Goal: Use online tool/utility: Use online tool/utility

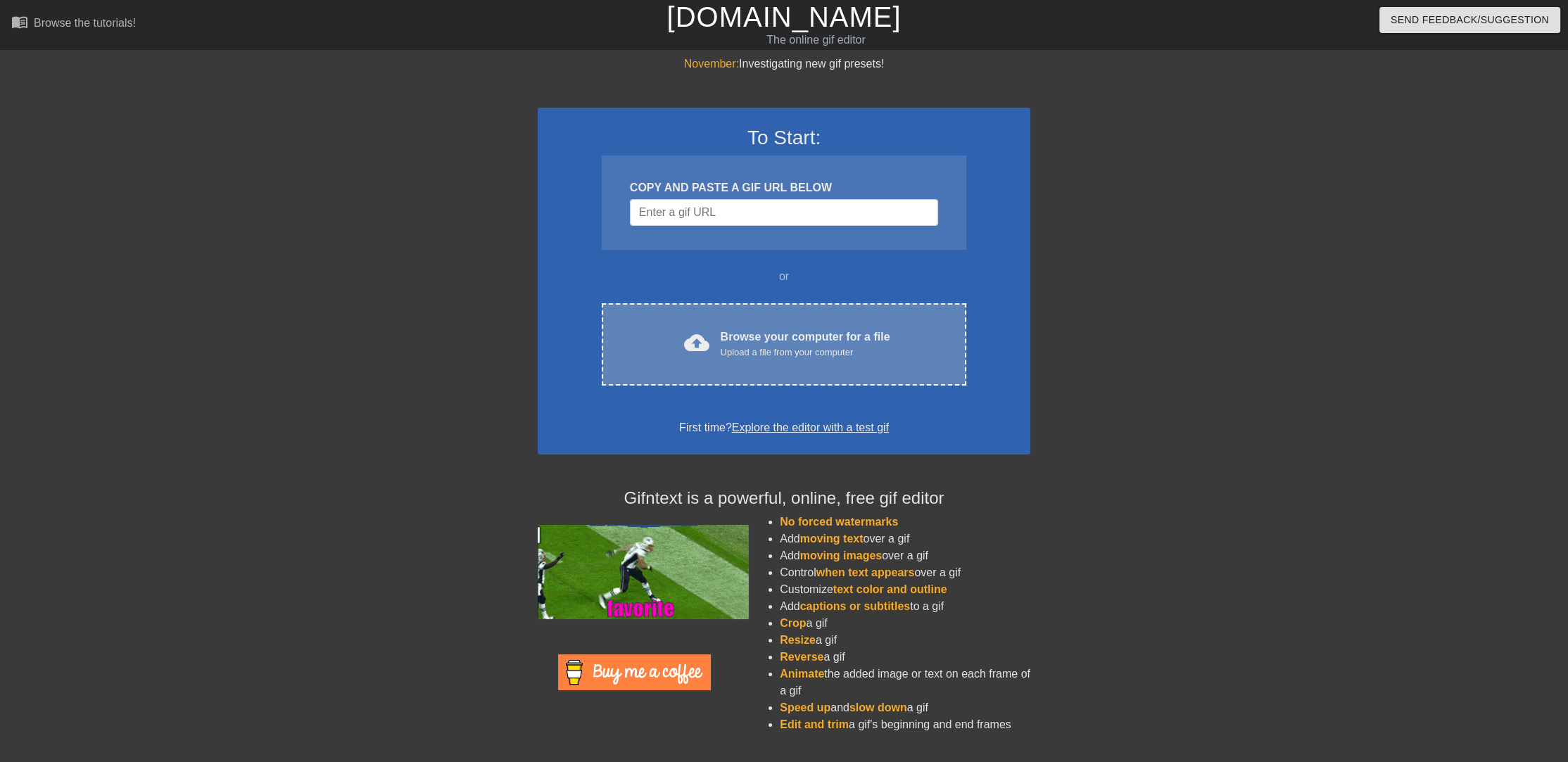
click at [771, 336] on div "Browse your computer for a file Upload a file from your computer" at bounding box center [805, 344] width 170 height 31
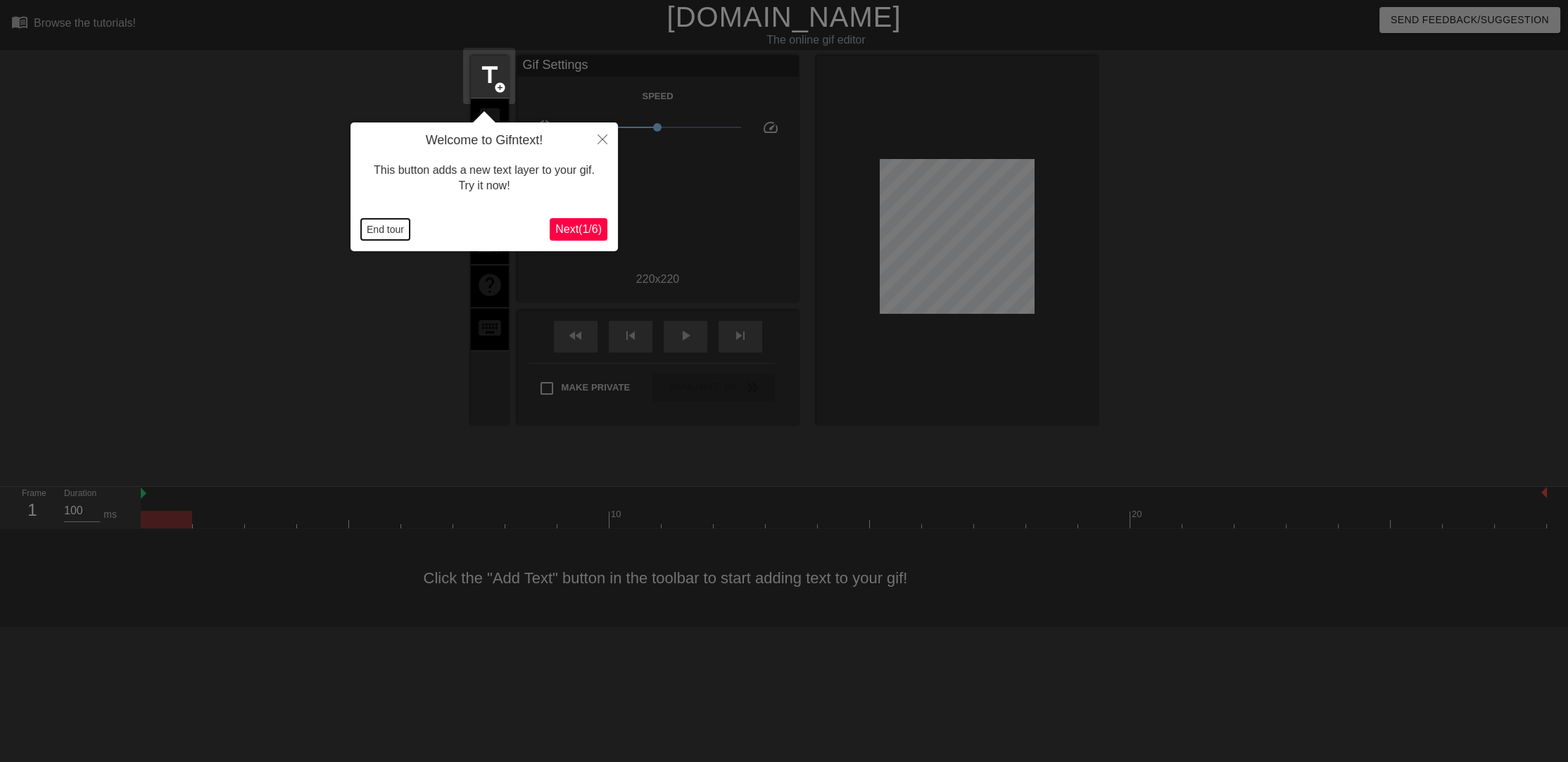
click at [398, 225] on button "End tour" at bounding box center [385, 229] width 49 height 21
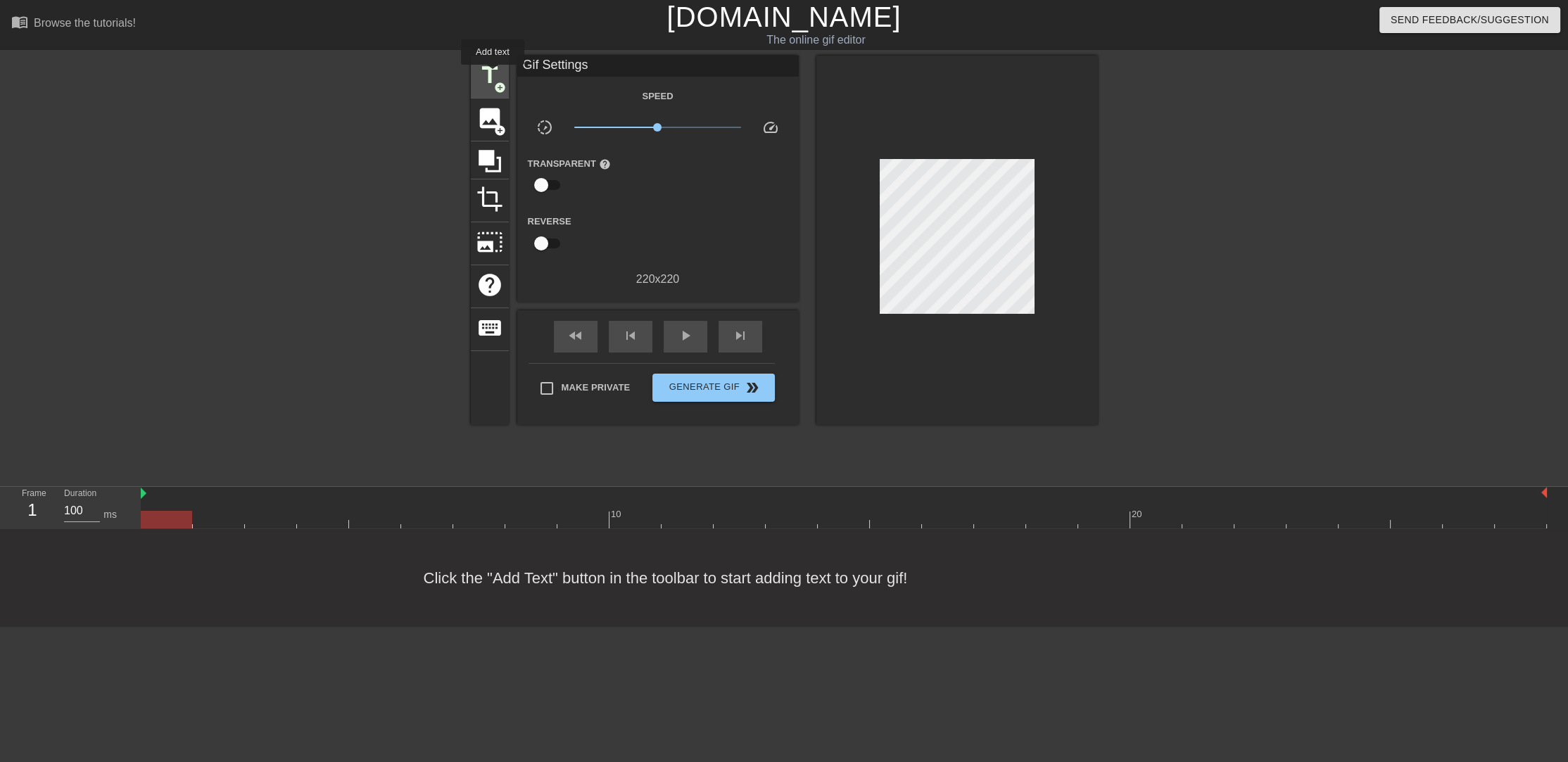
click at [493, 75] on span "title" at bounding box center [490, 76] width 27 height 27
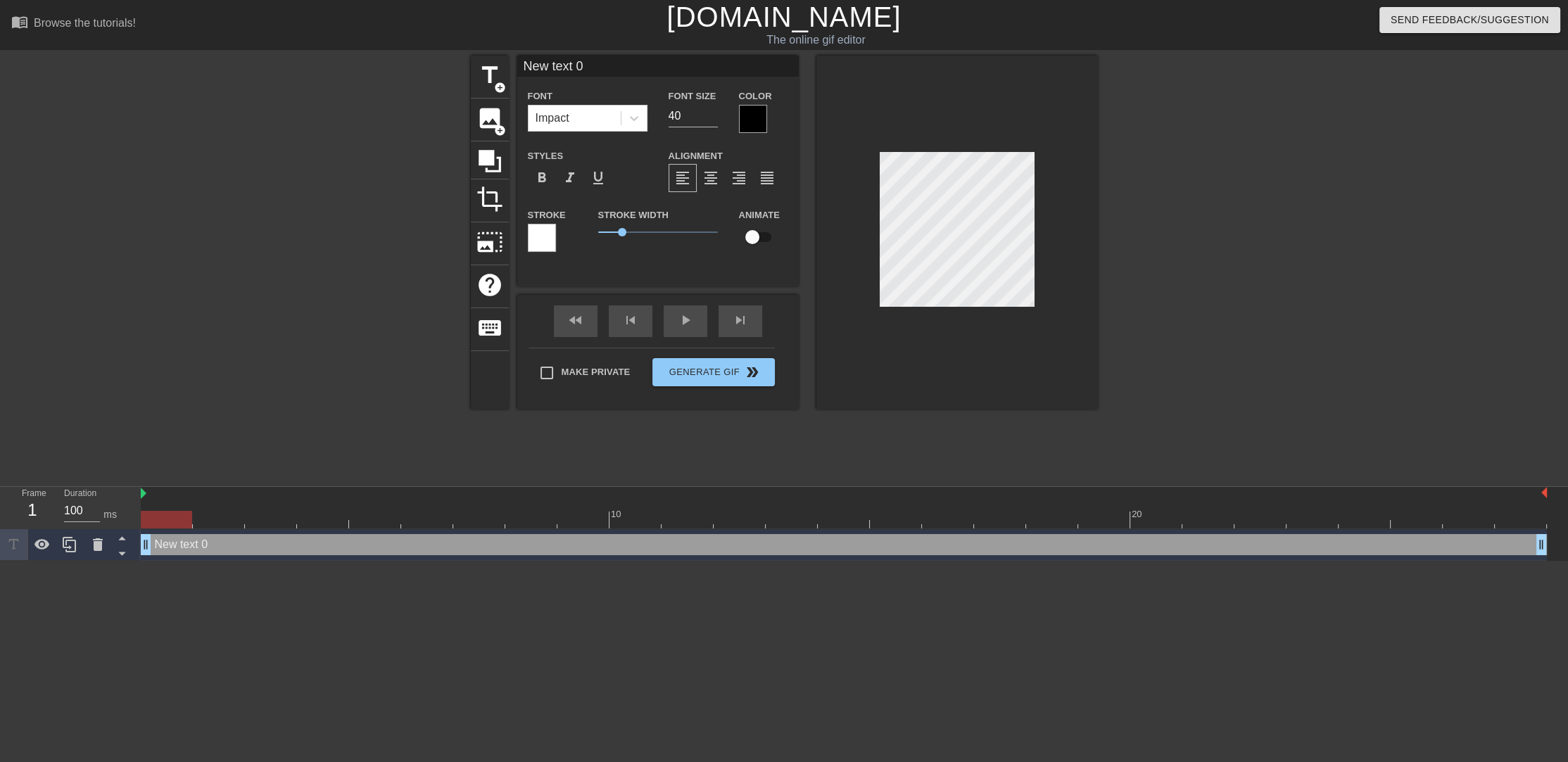
scroll to position [2, 3]
type input "New ext 0"
type textarea "New ext 0"
type input "Newext 0"
type textarea "Newext 0"
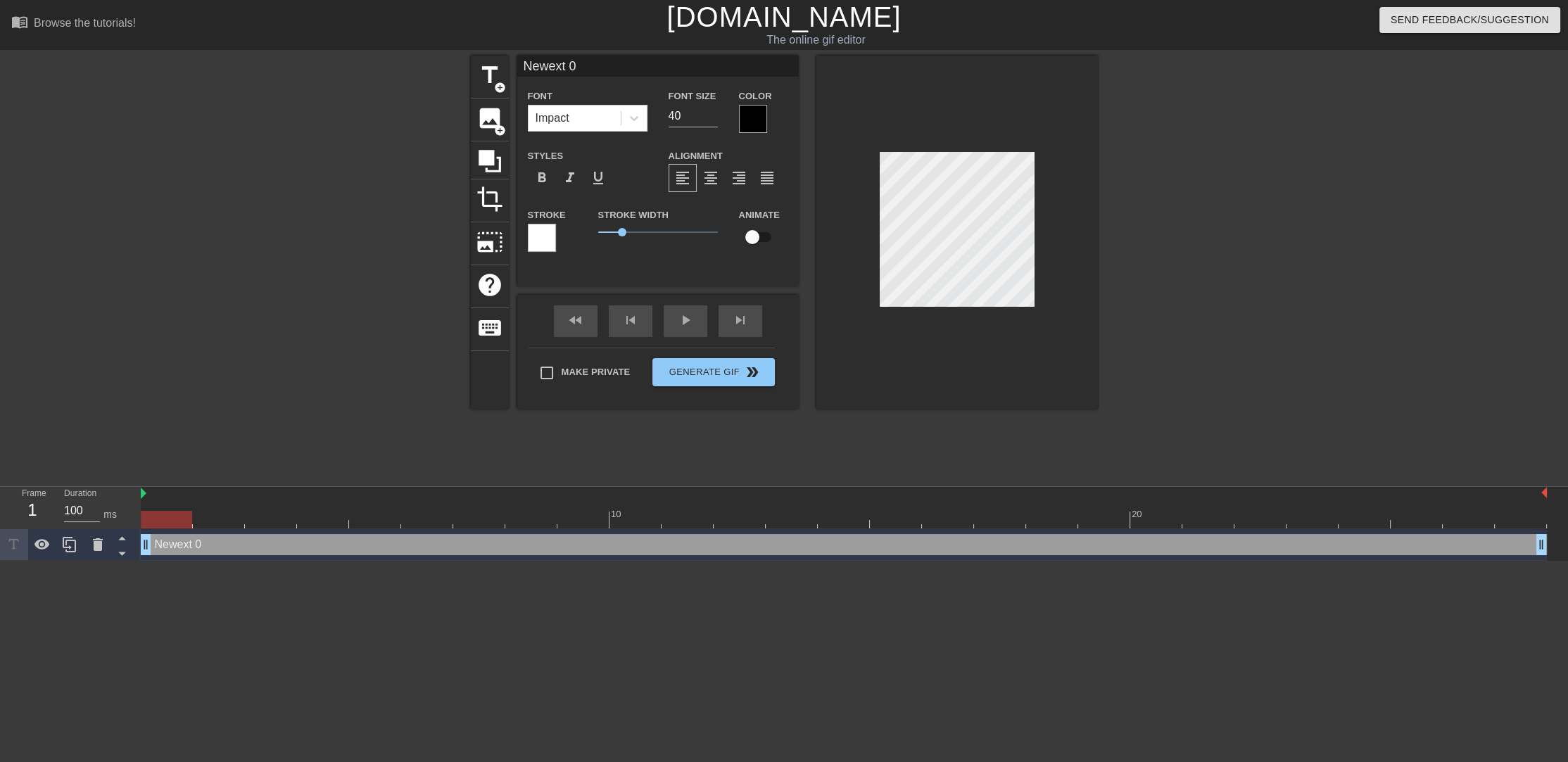
type input "Neext 0"
type textarea "Neext 0"
type input "Next 0"
type textarea "Next 0"
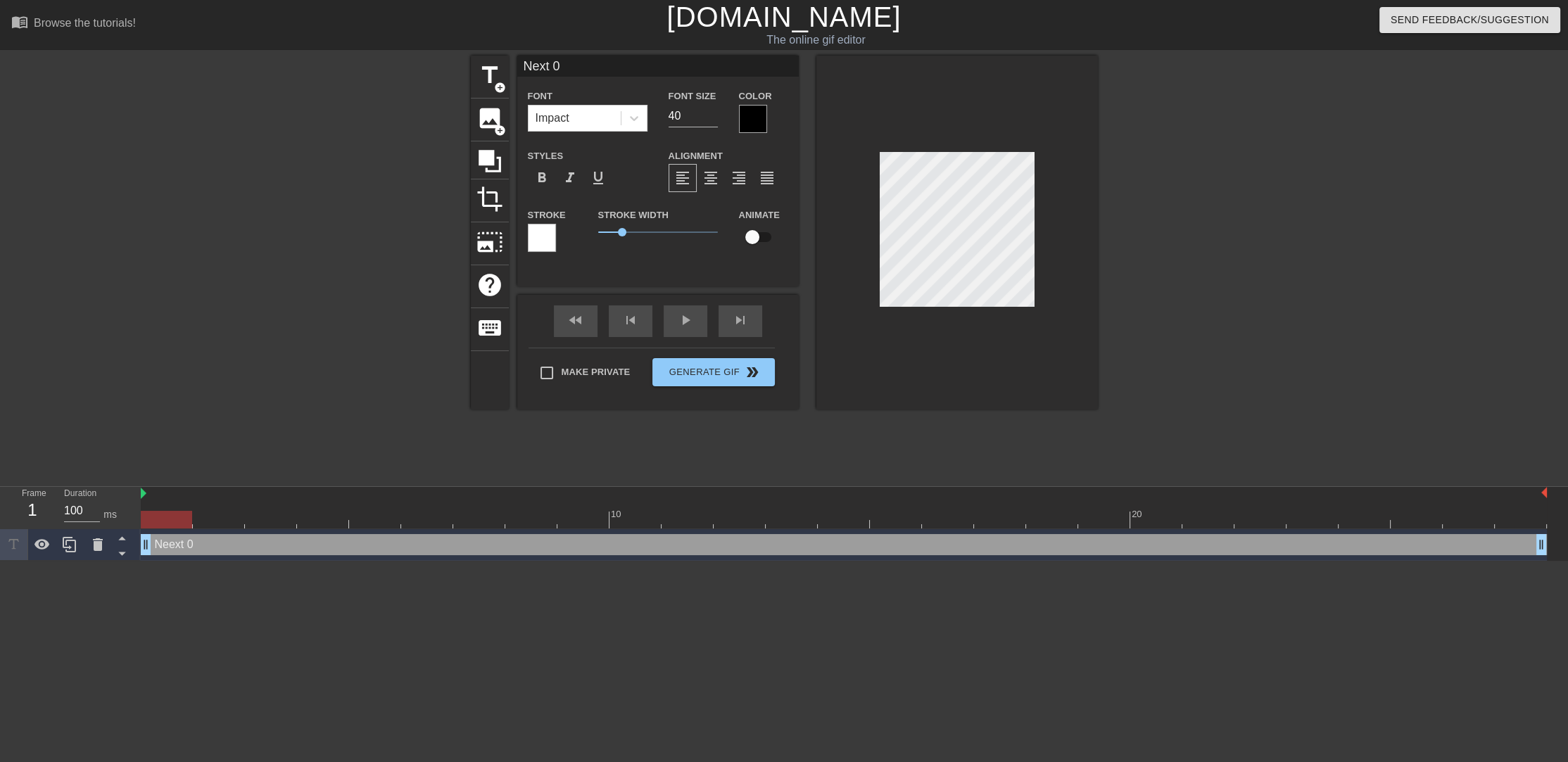
type input "ext 0"
type textarea "ext 0"
type input "ext0"
type textarea "ext0"
type input "ex0"
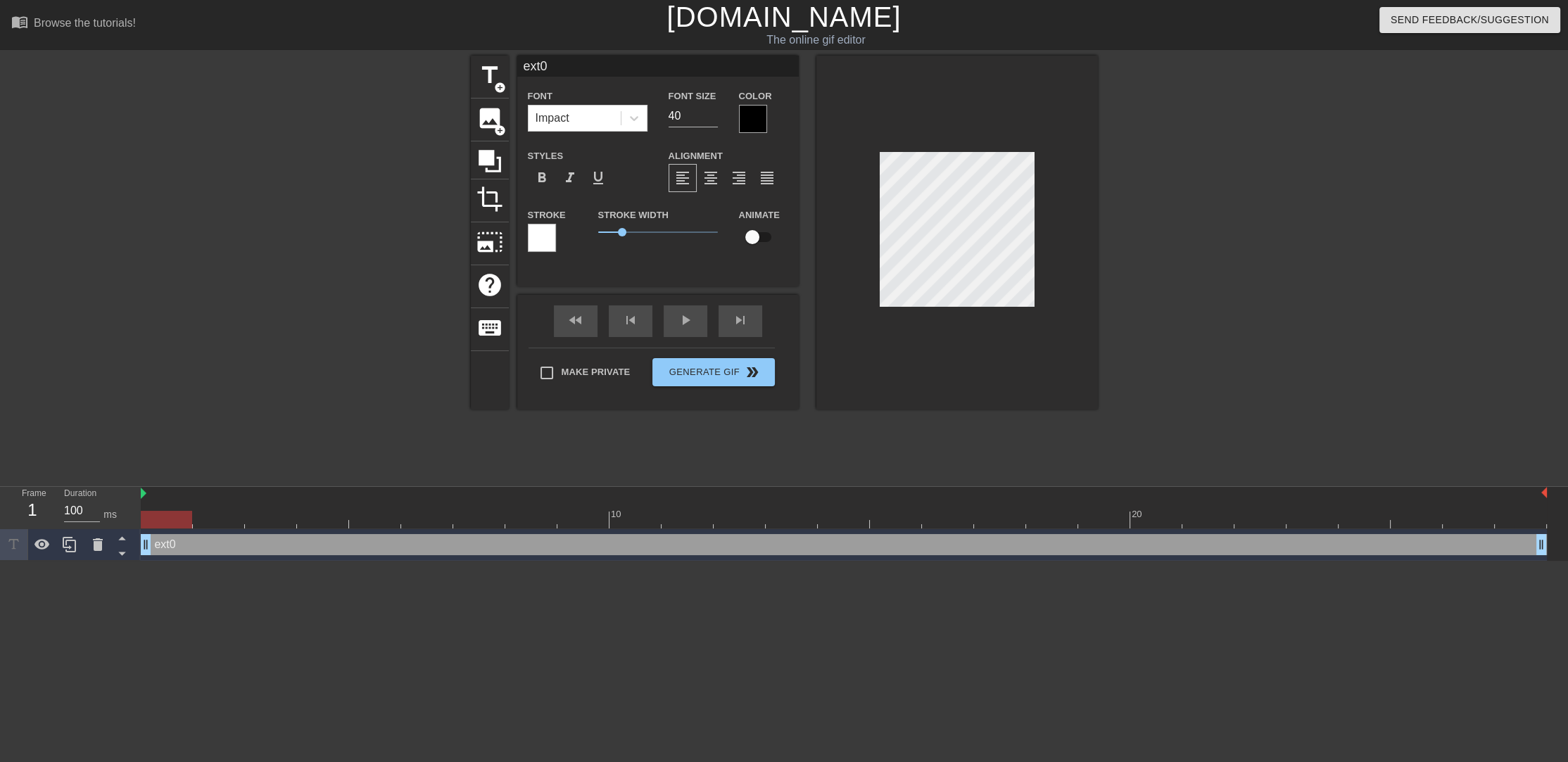
type textarea "ex0"
type input "e0"
type textarea "e0"
type input "0"
type textarea "0"
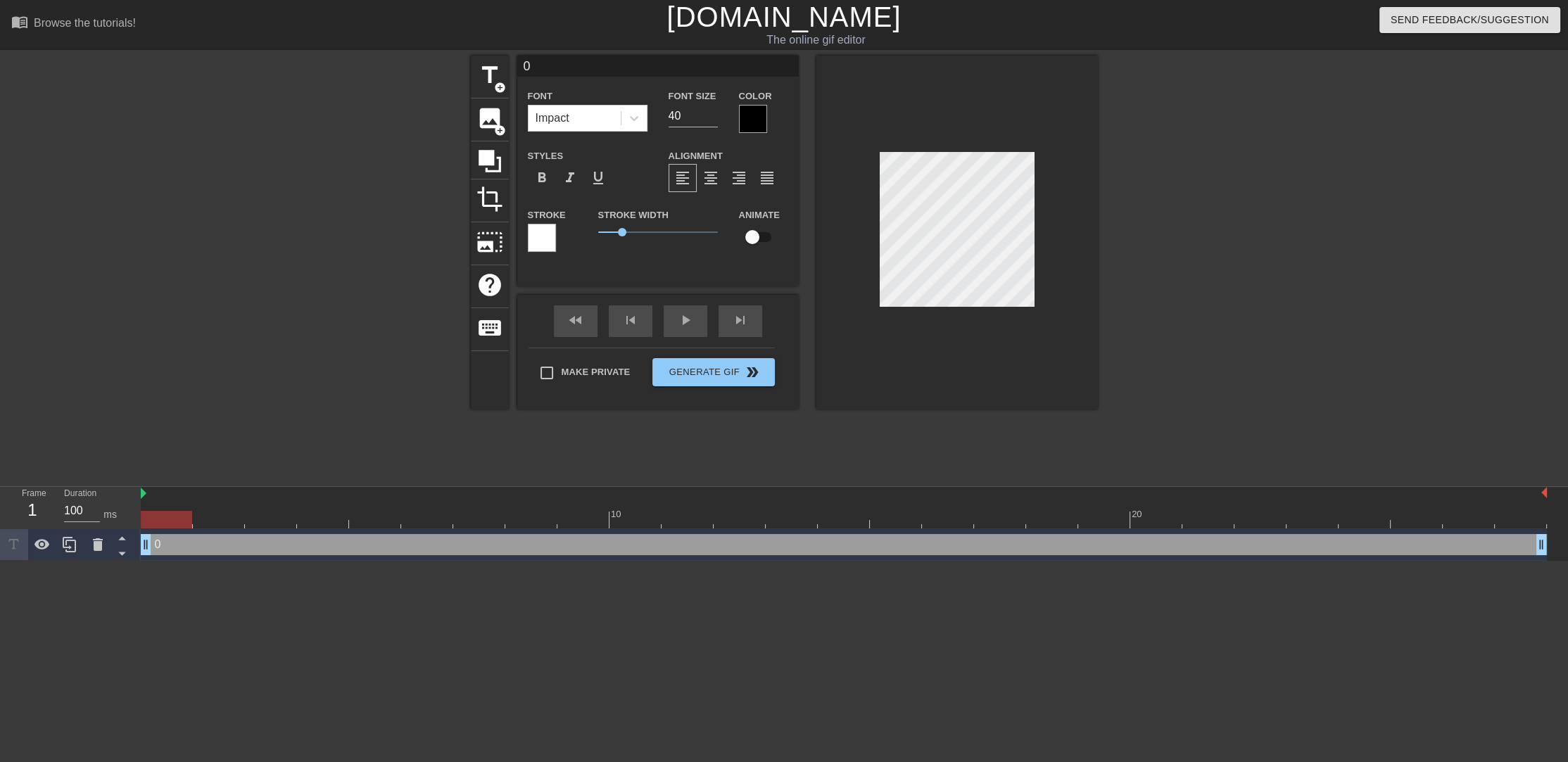
scroll to position [2, 2]
type input "R"
type textarea "R"
type input "Ro"
type textarea "Ro"
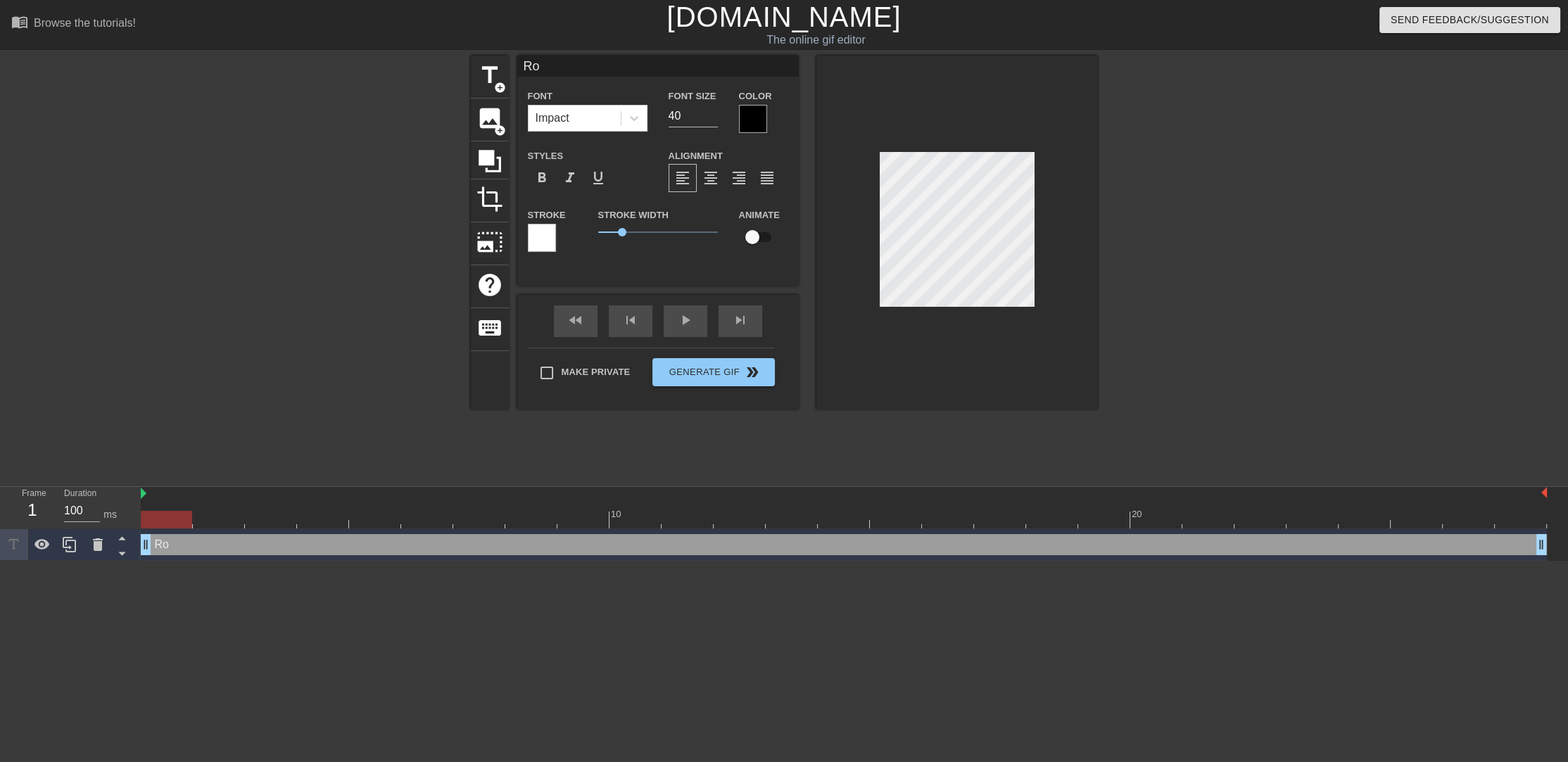
type input "Rol"
type textarea "Rol"
type input "Role"
type textarea "Role"
drag, startPoint x: 165, startPoint y: 518, endPoint x: 186, endPoint y: 517, distance: 21.0
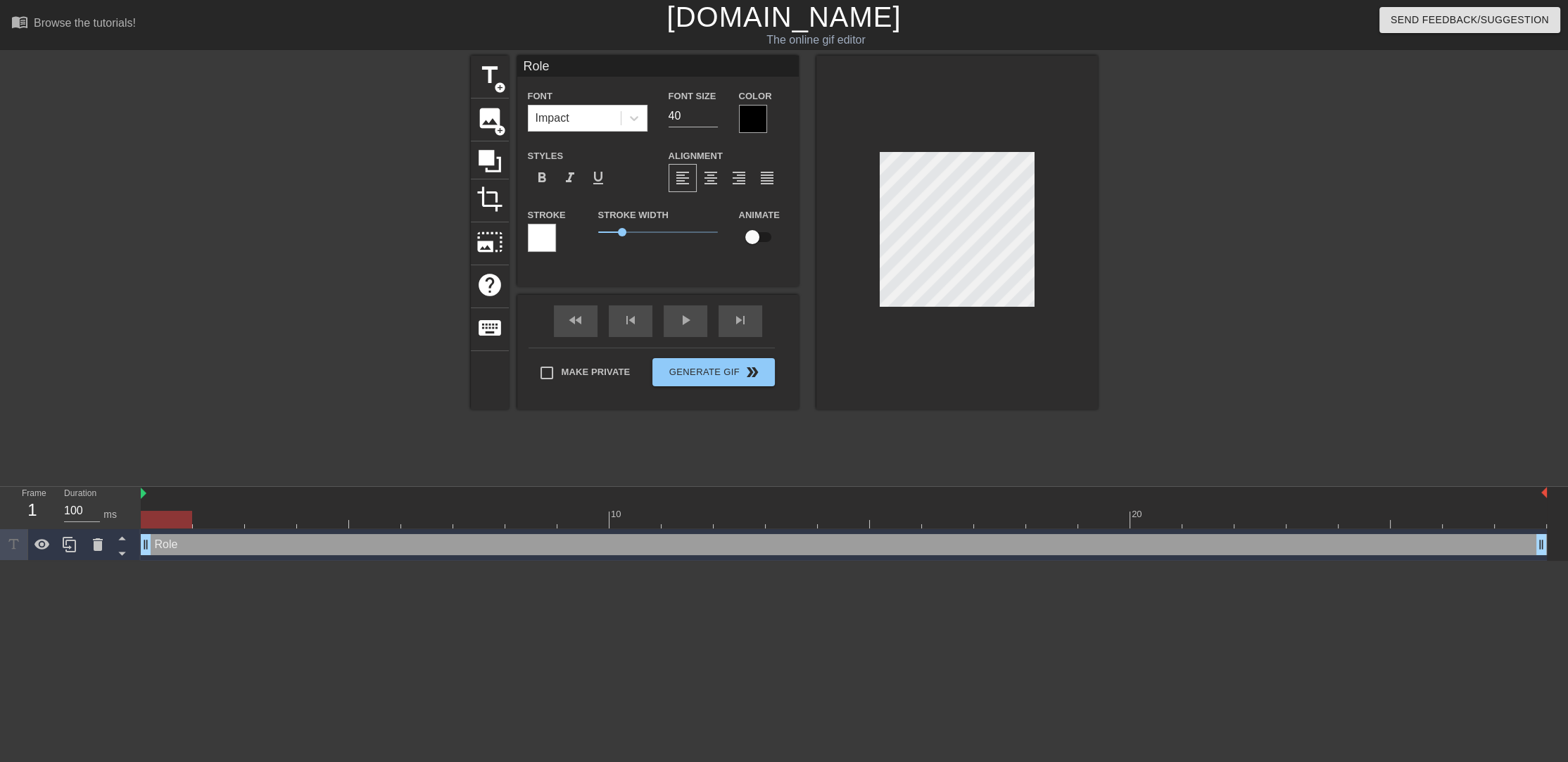
click at [186, 517] on div at bounding box center [166, 520] width 51 height 18
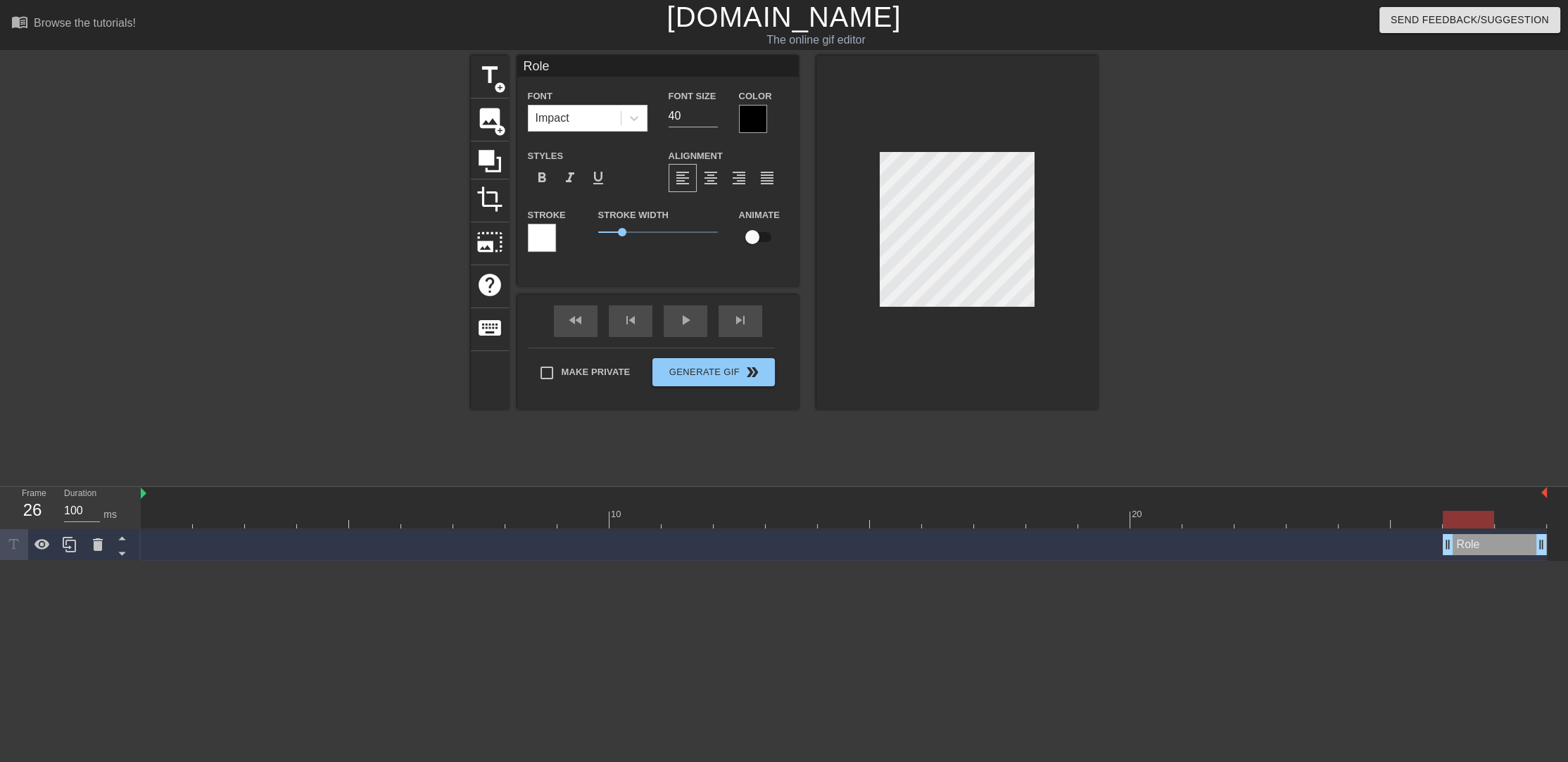
drag, startPoint x: 150, startPoint y: 548, endPoint x: 1347, endPoint y: 525, distance: 1197.2
click at [755, 125] on div at bounding box center [752, 119] width 28 height 28
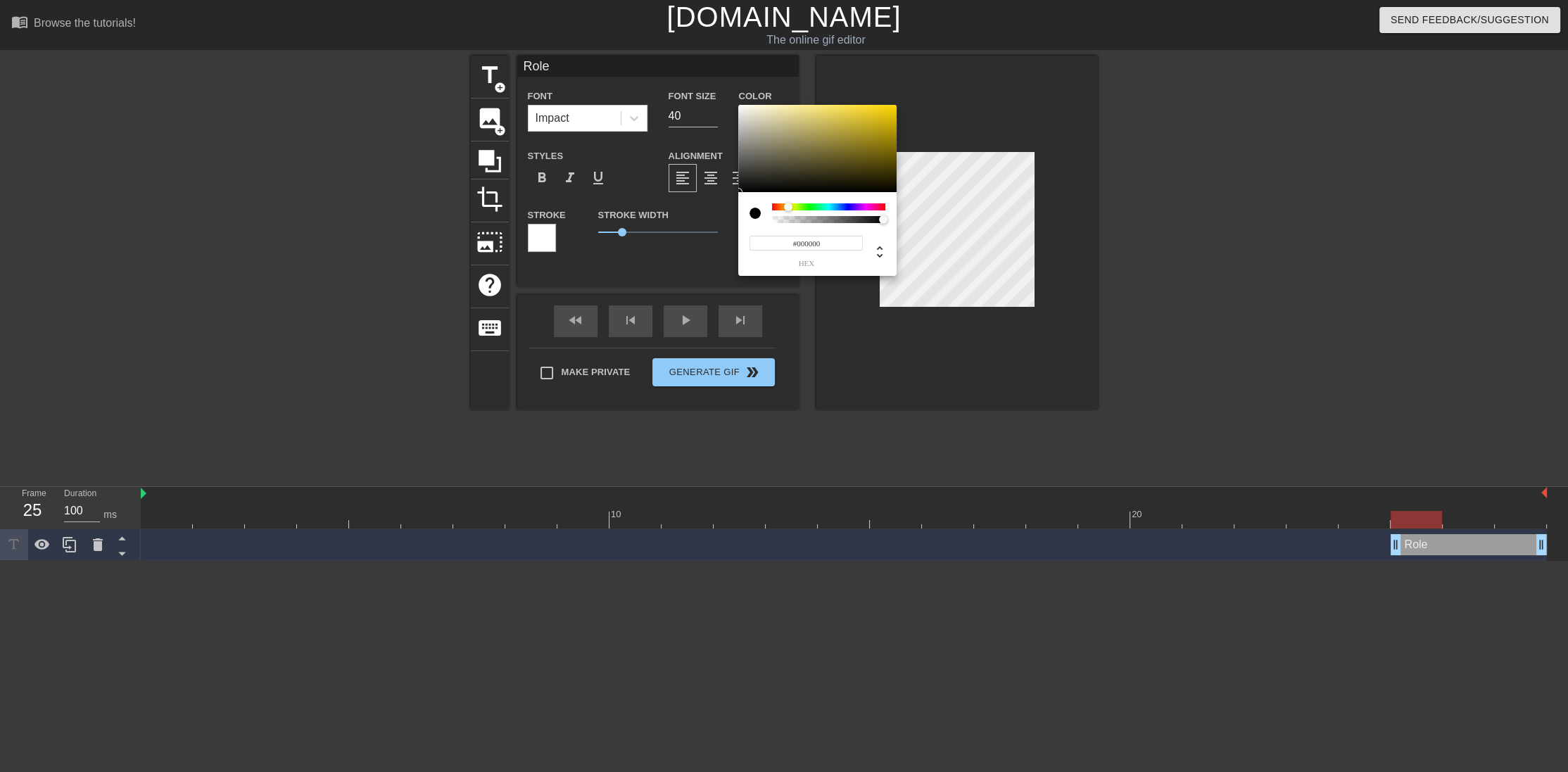
drag, startPoint x: 771, startPoint y: 204, endPoint x: 785, endPoint y: 197, distance: 15.7
click at [788, 204] on div at bounding box center [788, 207] width 8 height 8
type input "#FFFEFA"
drag, startPoint x: 764, startPoint y: 170, endPoint x: 742, endPoint y: 104, distance: 69.6
click at [742, 105] on div at bounding box center [817, 149] width 158 height 87
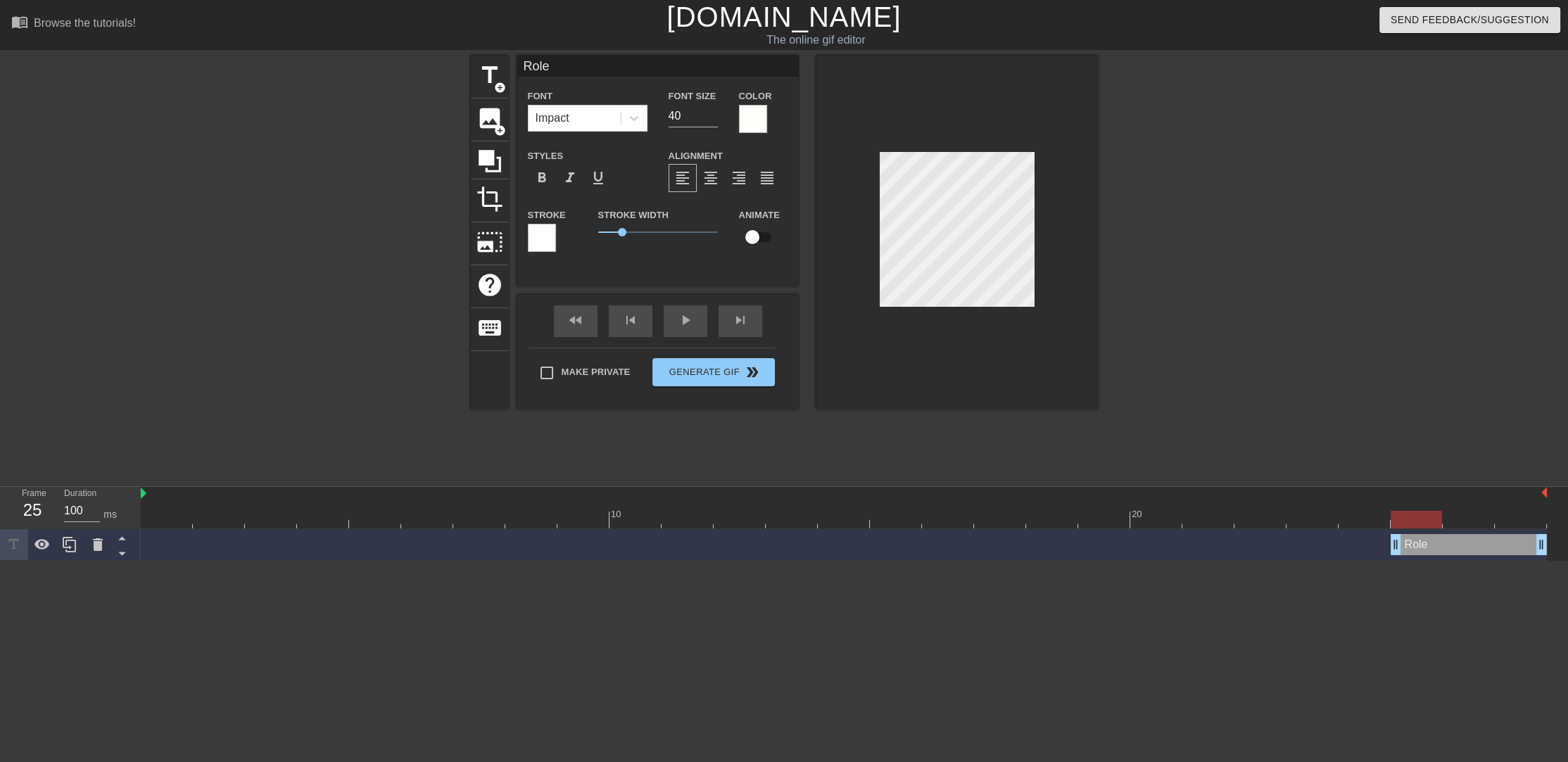
click at [551, 235] on div at bounding box center [541, 237] width 28 height 28
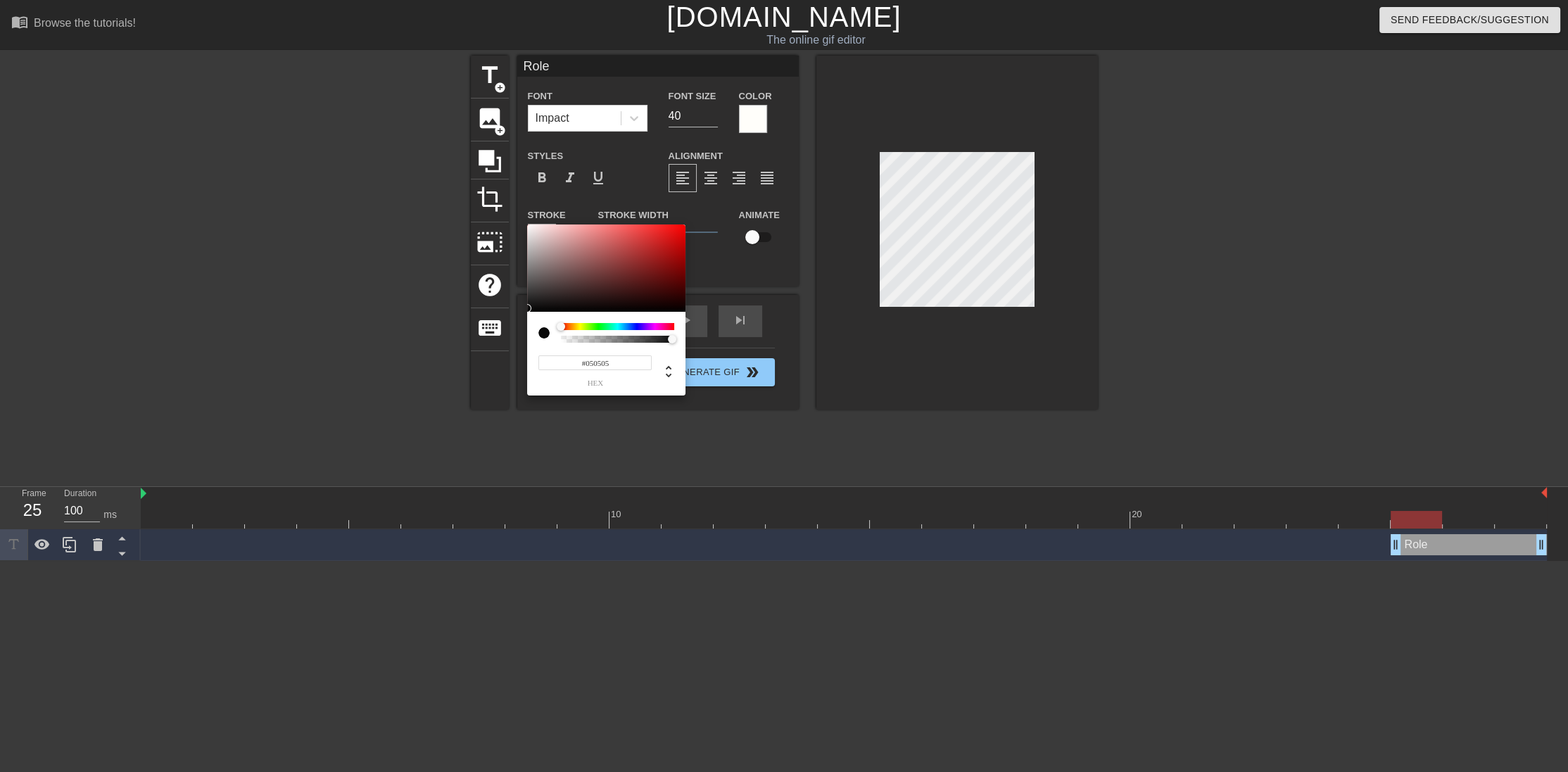
type input "#030303"
drag, startPoint x: 549, startPoint y: 275, endPoint x: 520, endPoint y: 310, distance: 45.5
click at [520, 310] on div "#030303 hex" at bounding box center [784, 386] width 1568 height 772
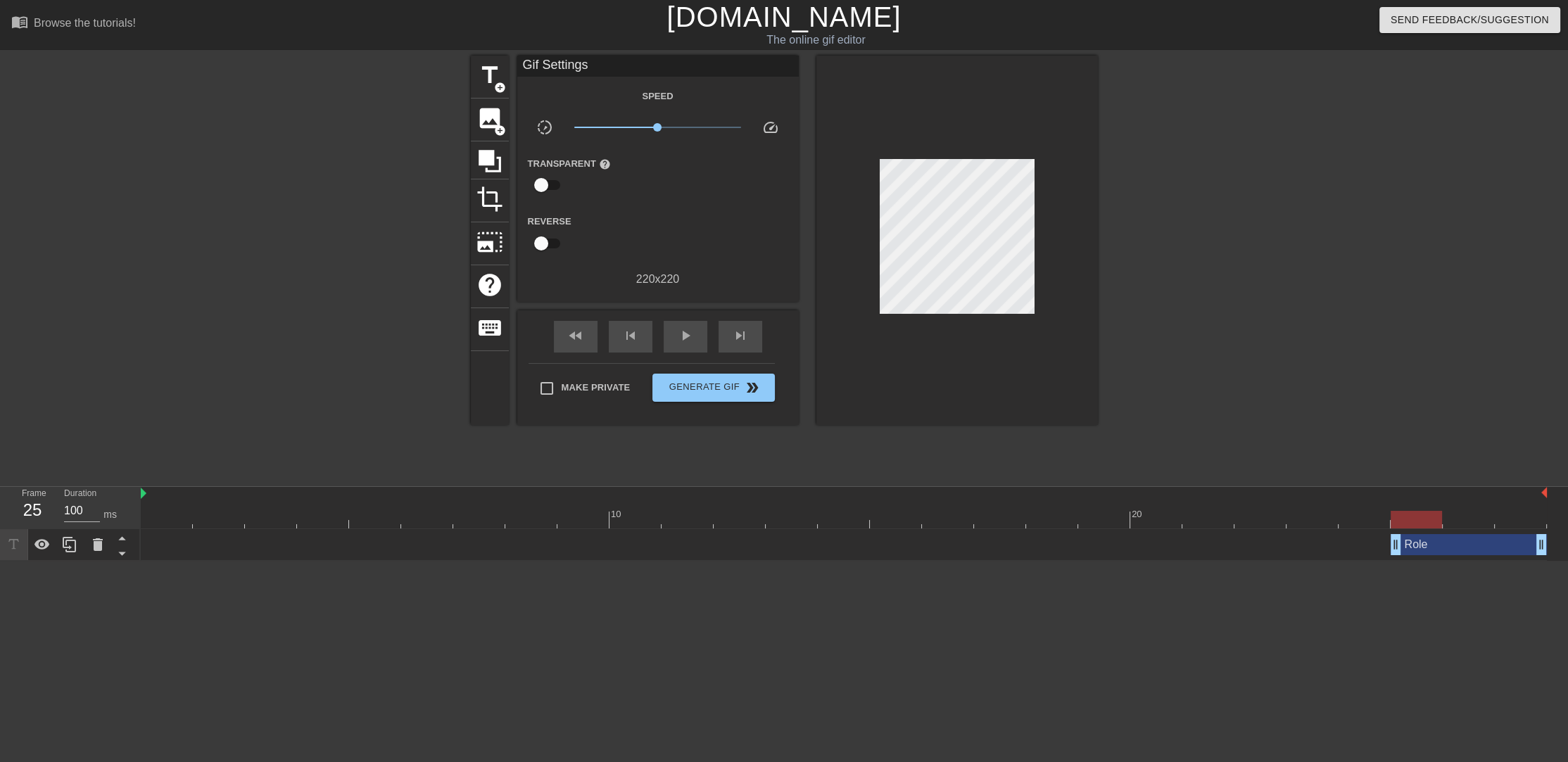
drag, startPoint x: 662, startPoint y: 131, endPoint x: 683, endPoint y: 125, distance: 21.8
click at [492, 84] on span "title" at bounding box center [490, 76] width 27 height 27
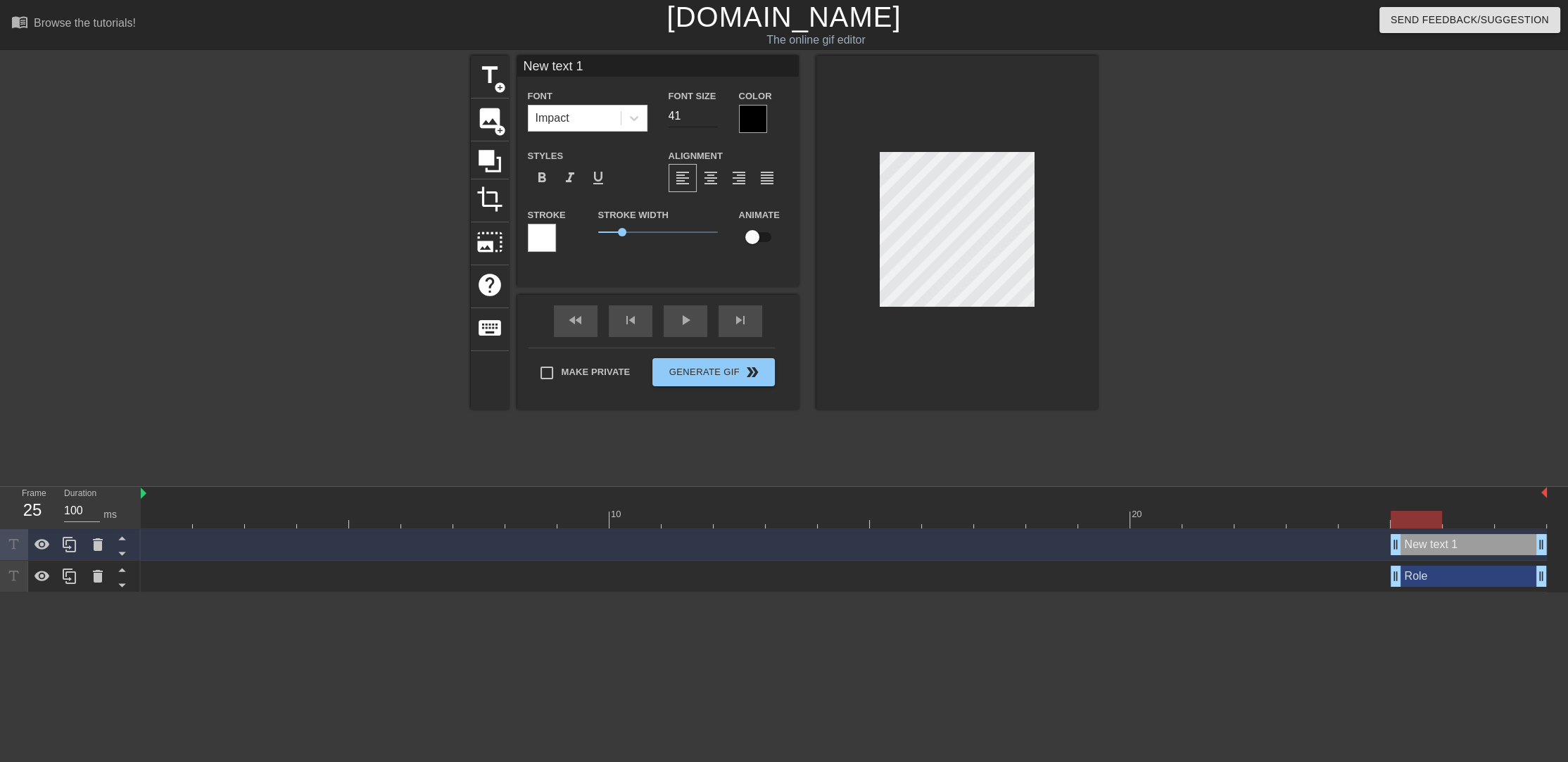
click at [712, 113] on input "41" at bounding box center [693, 116] width 50 height 23
click at [712, 113] on input "42" at bounding box center [693, 116] width 50 height 23
click at [712, 113] on input "43" at bounding box center [693, 116] width 50 height 23
click at [712, 113] on input "44" at bounding box center [693, 116] width 50 height 23
type input "45"
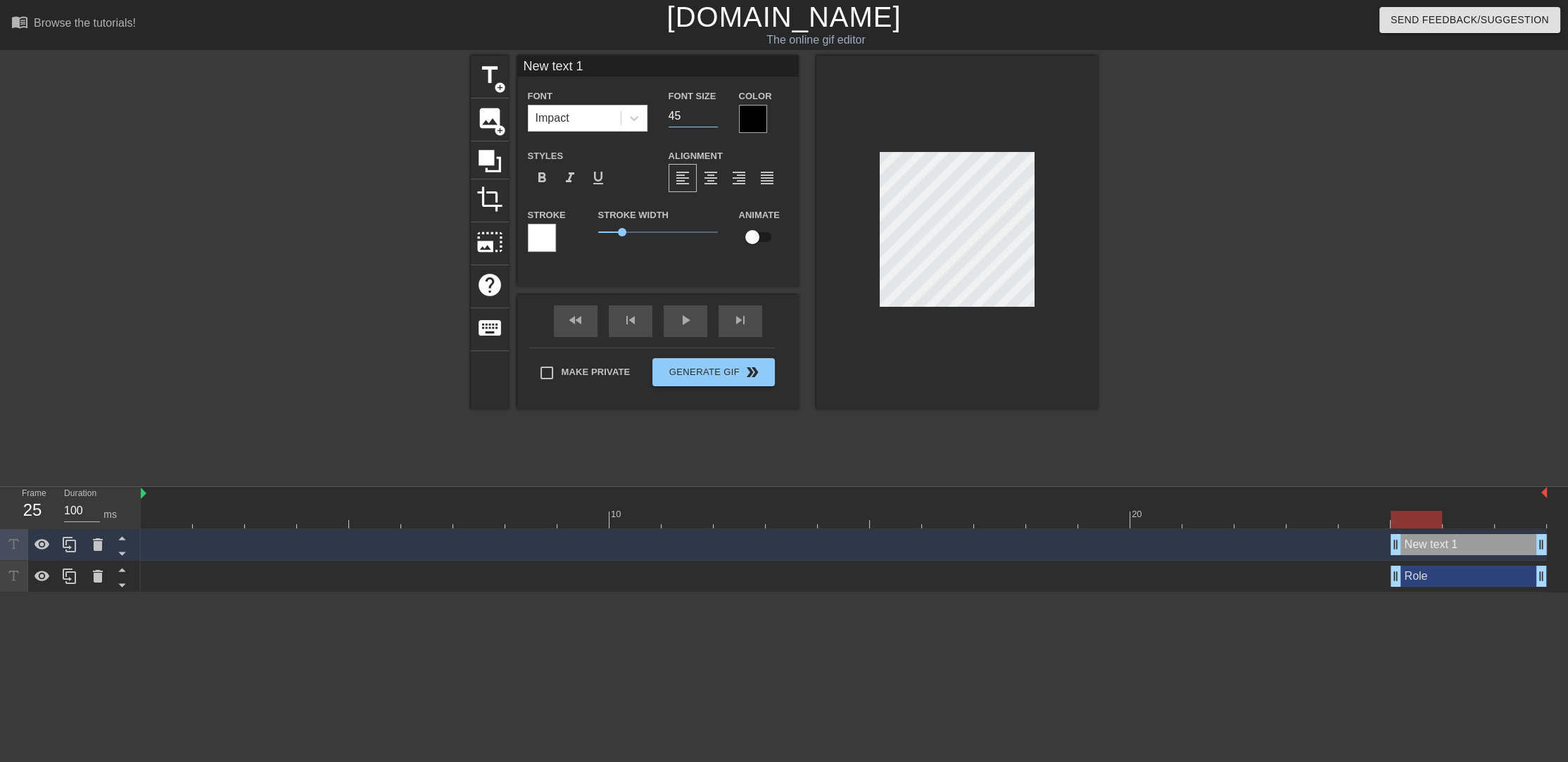
click at [712, 113] on input "45" at bounding box center [693, 116] width 50 height 23
click at [1203, 224] on div "title add_circle image add_circle crop photo_size_select_large help keyboard Ne…" at bounding box center [784, 267] width 1568 height 422
type input "Role"
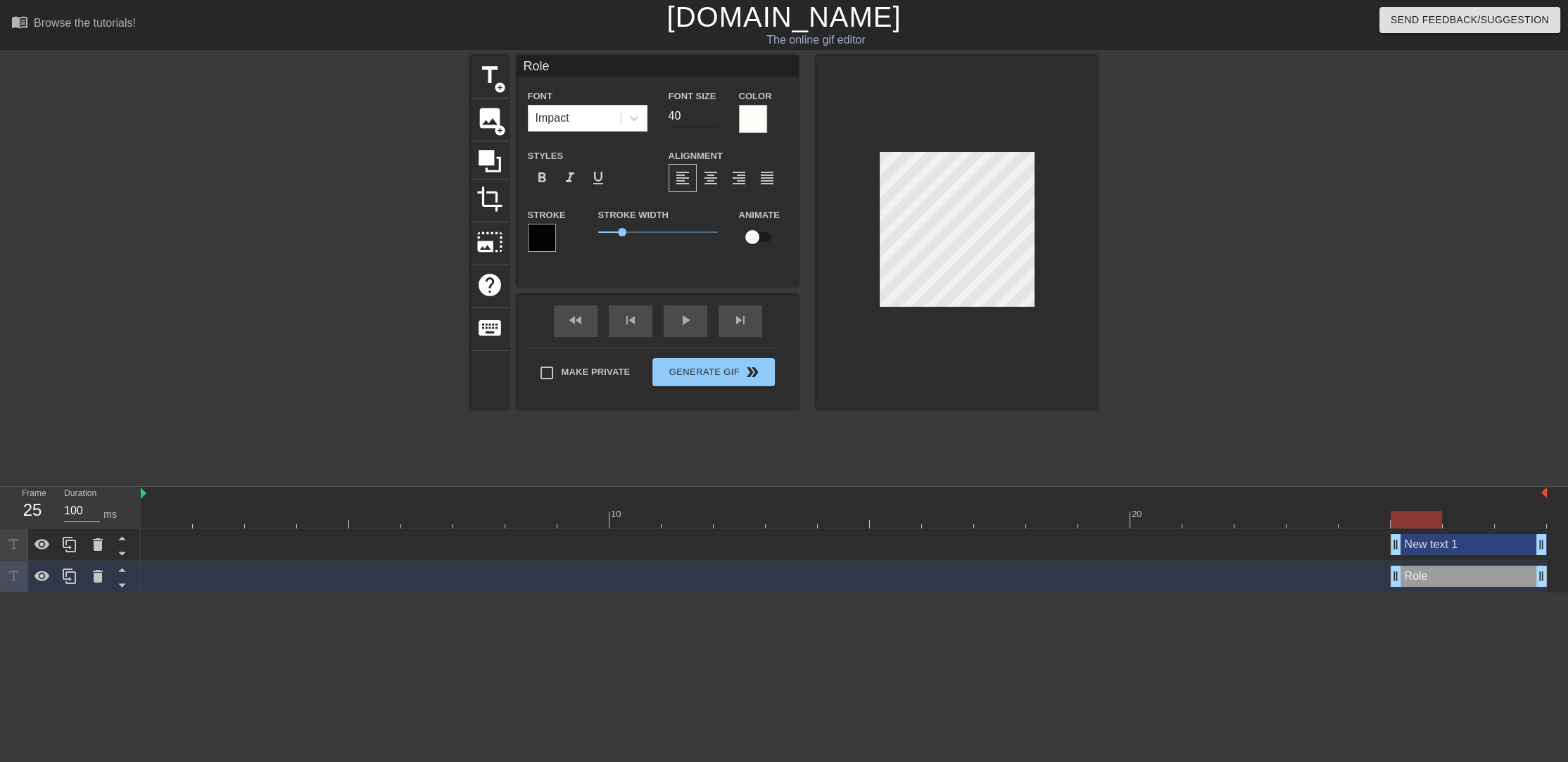
click at [680, 114] on input "40" at bounding box center [693, 116] width 50 height 23
click at [710, 113] on input "41" at bounding box center [693, 116] width 50 height 23
click at [710, 113] on input "42" at bounding box center [693, 116] width 50 height 23
click at [710, 113] on input "43" at bounding box center [693, 116] width 50 height 23
click at [710, 113] on input "44" at bounding box center [693, 116] width 50 height 23
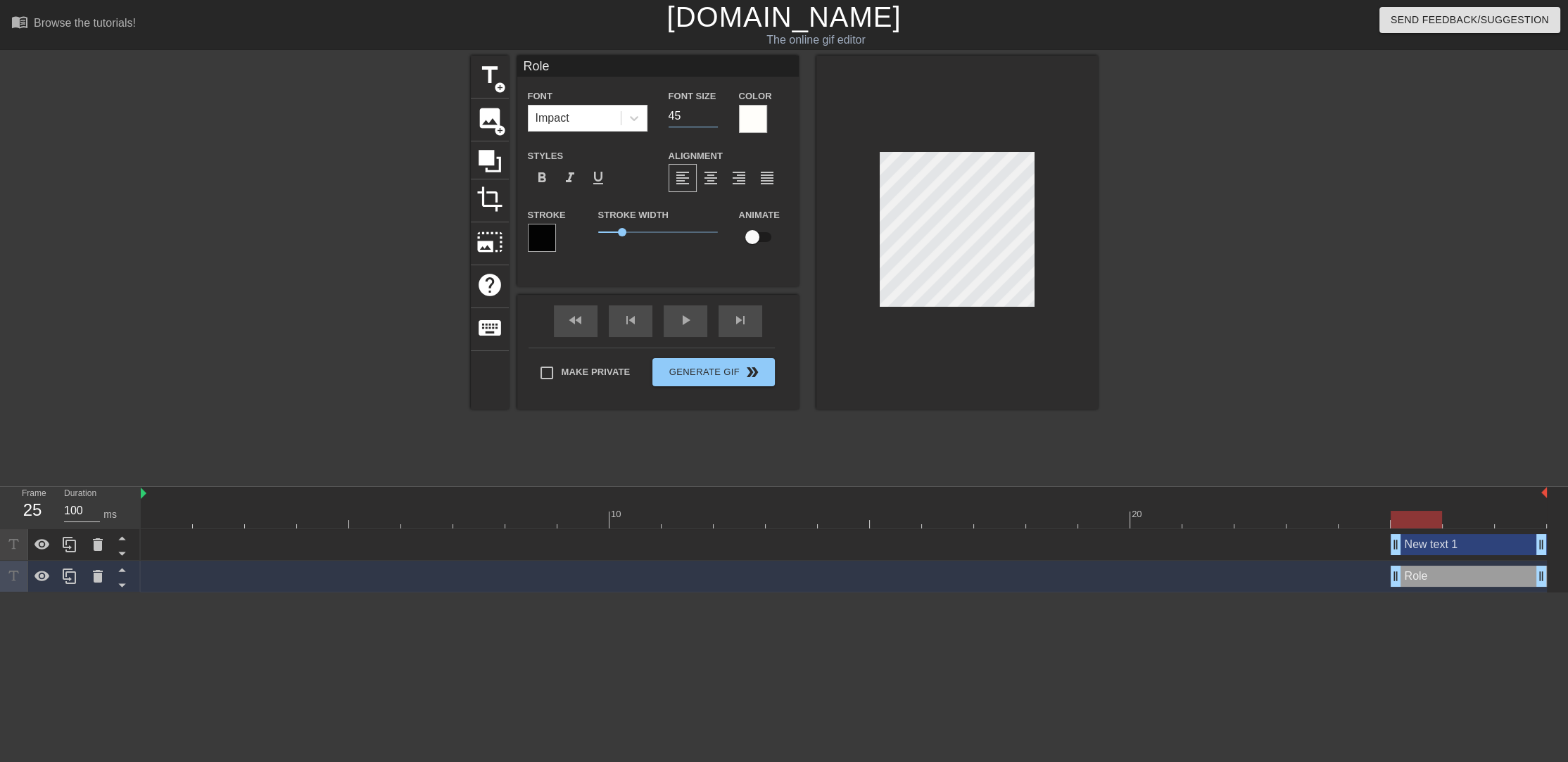
click at [710, 113] on input "45" at bounding box center [693, 116] width 50 height 23
click at [710, 113] on input "46" at bounding box center [693, 116] width 50 height 23
type input "47"
click at [710, 113] on input "47" at bounding box center [693, 116] width 50 height 23
click at [1443, 551] on div "New text 1 drag_handle drag_handle" at bounding box center [1469, 544] width 156 height 21
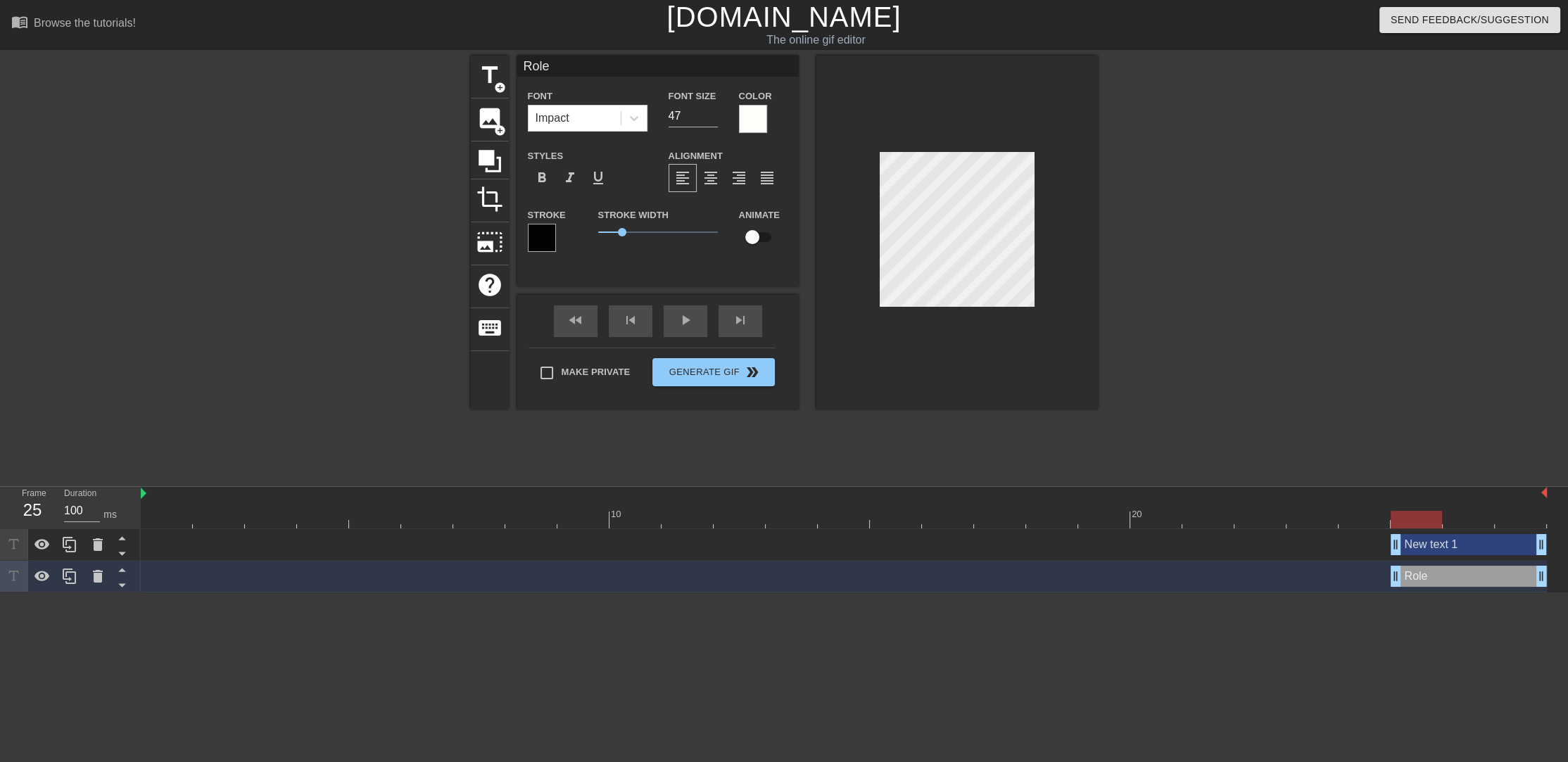
type input "New text 1"
type input "45"
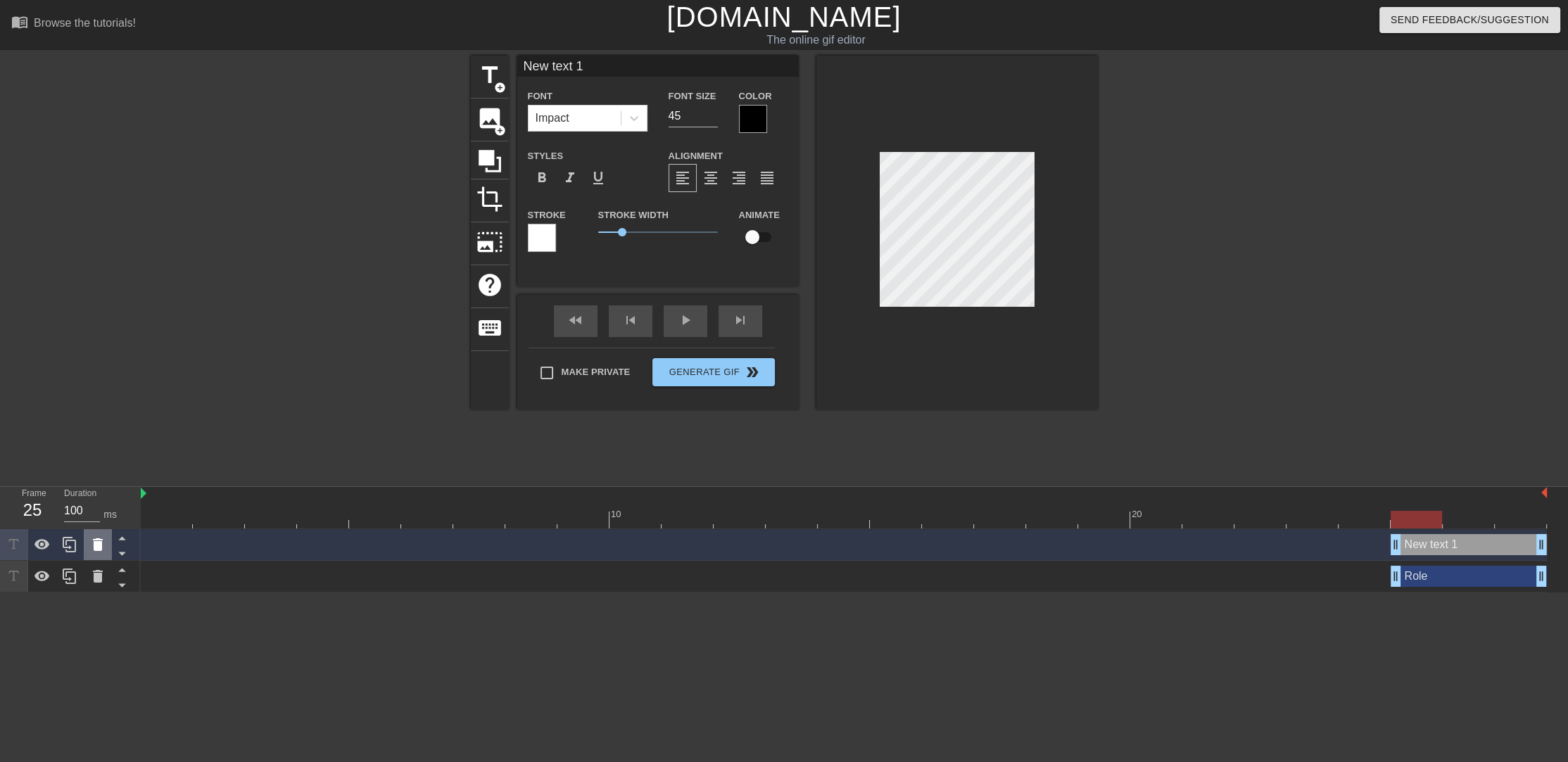
click at [105, 538] on icon at bounding box center [98, 545] width 17 height 17
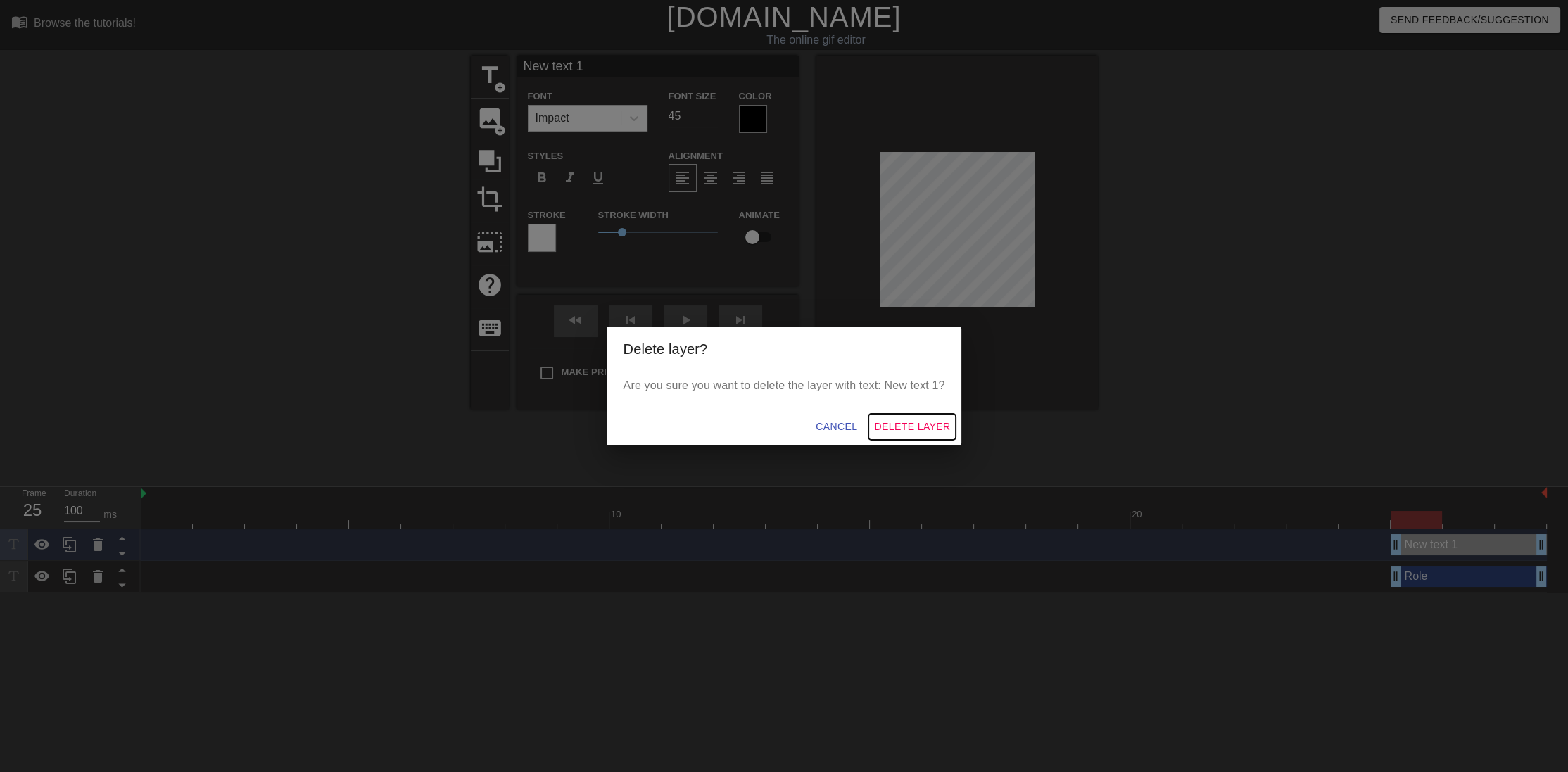
click at [937, 431] on span "Delete Layer" at bounding box center [912, 426] width 76 height 18
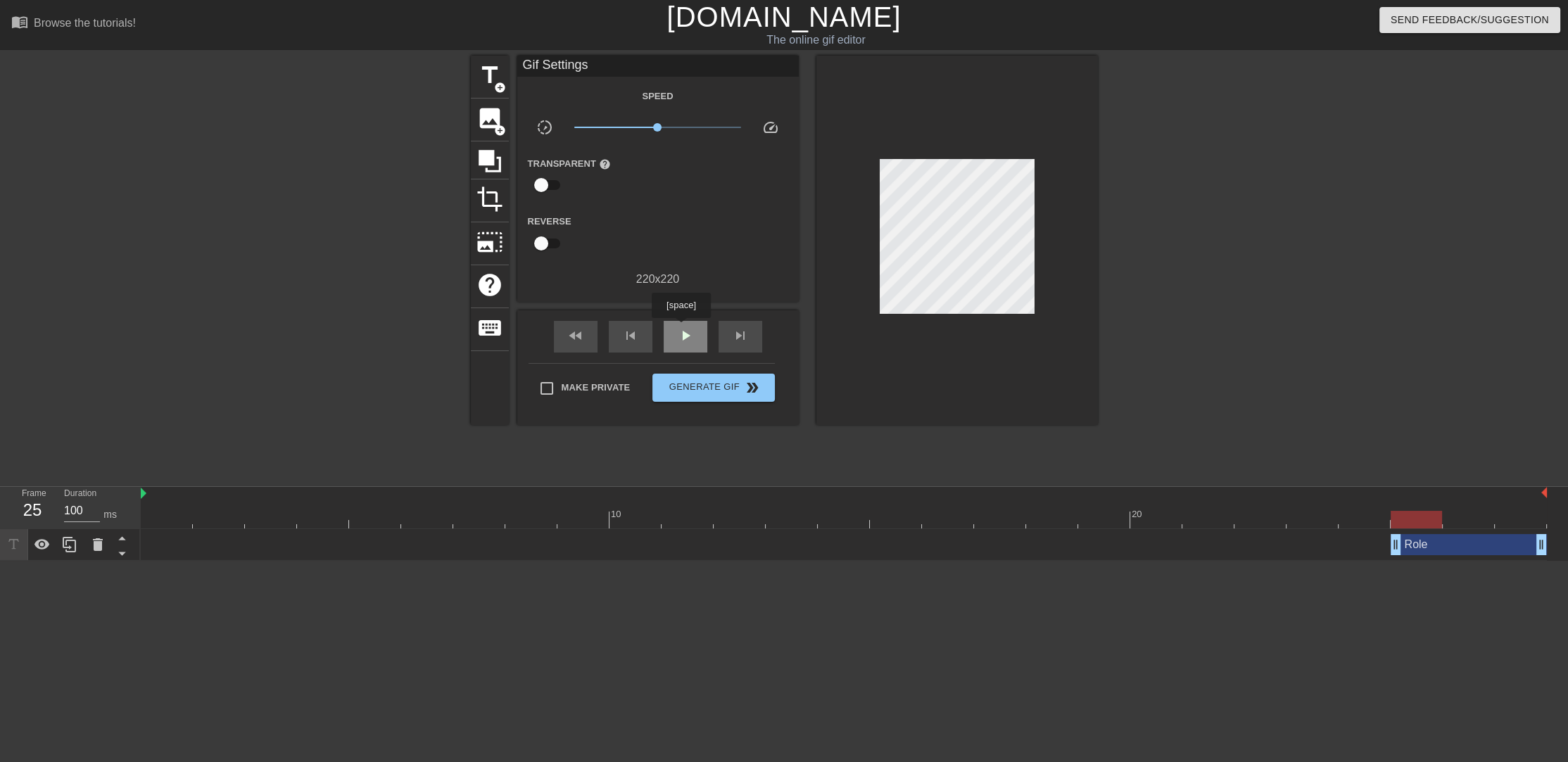
click at [680, 328] on span "play_arrow" at bounding box center [685, 336] width 17 height 17
click at [717, 389] on span "Generate Gif double_arrow" at bounding box center [713, 388] width 110 height 17
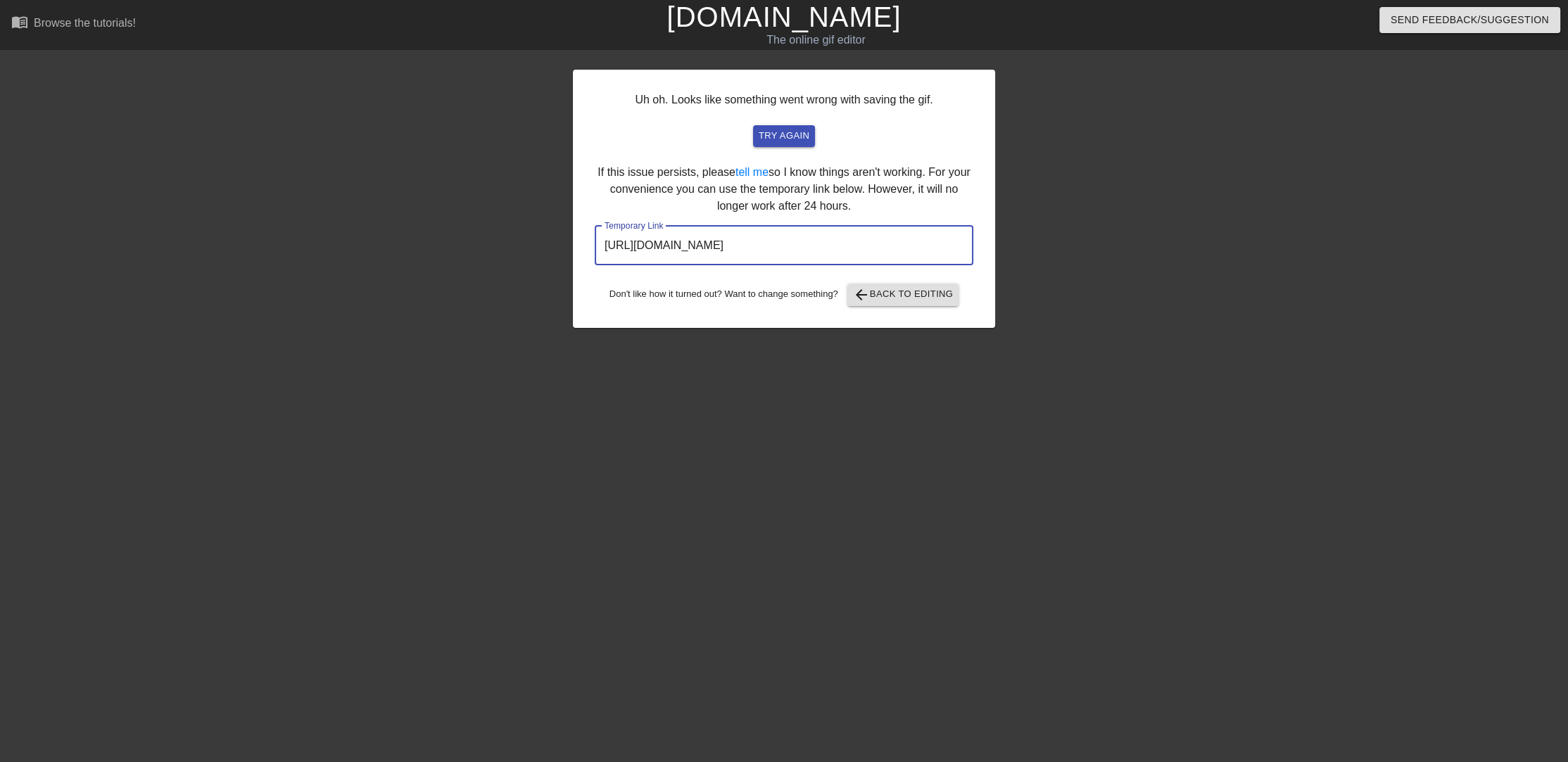
click at [837, 249] on input "[URL][DOMAIN_NAME]" at bounding box center [784, 246] width 378 height 40
drag, startPoint x: 899, startPoint y: 243, endPoint x: 567, endPoint y: 257, distance: 332.3
click at [567, 257] on div "Uh oh. Looks like something went wrong with saving the gif. try again If this i…" at bounding box center [784, 267] width 1568 height 422
